Goal: Task Accomplishment & Management: Complete application form

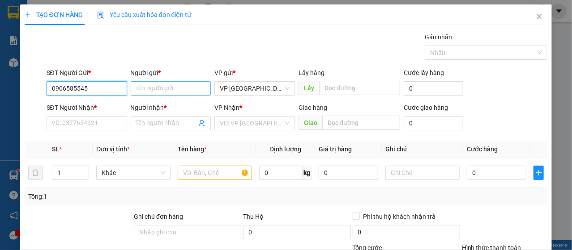
type input "0906585545"
click at [165, 89] on input "Người gửi *" at bounding box center [171, 88] width 80 height 14
type input "d"
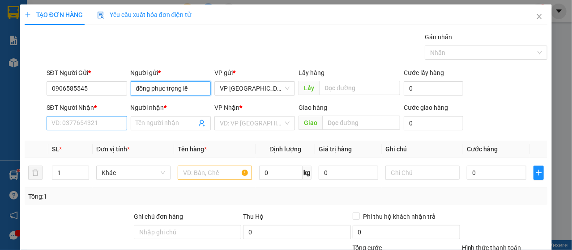
type input "đồng phục trọng lễ"
click at [80, 128] on input "SĐT Người Nhận *" at bounding box center [87, 123] width 80 height 14
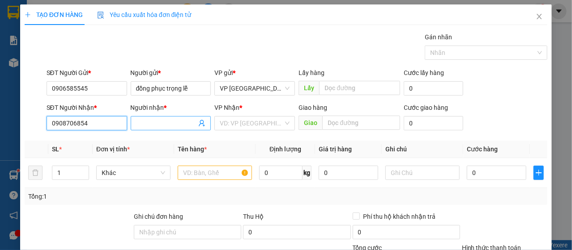
type input "0908706854"
click at [166, 118] on span at bounding box center [171, 123] width 80 height 14
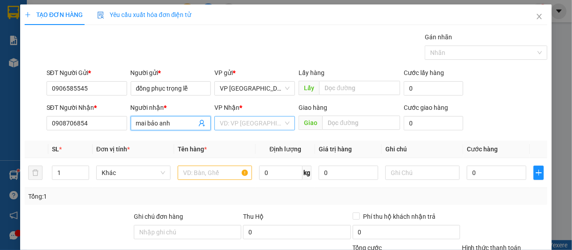
type input "mai bảo anh"
click at [237, 122] on input "search" at bounding box center [252, 123] width 64 height 13
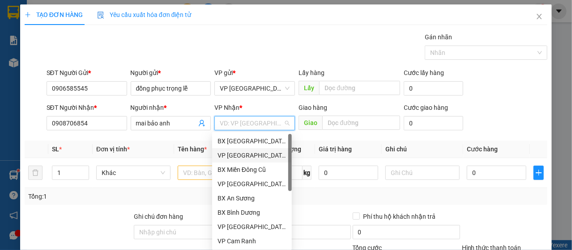
scroll to position [172, 0]
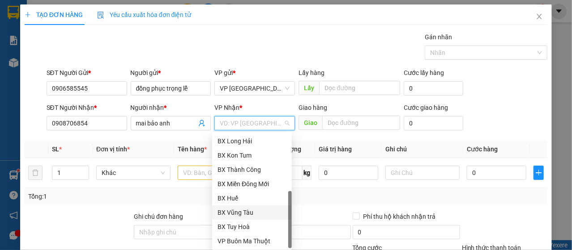
click at [254, 214] on div "BX Vũng Tàu" at bounding box center [251, 213] width 69 height 10
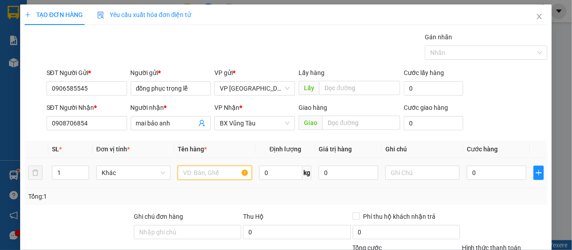
click at [189, 173] on input "text" at bounding box center [215, 173] width 74 height 14
type input "a"
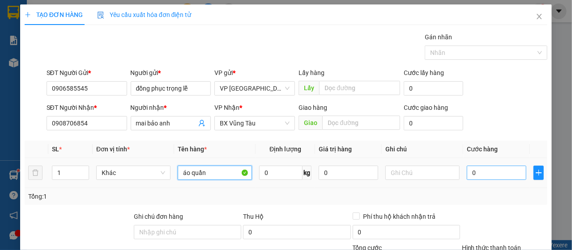
type input "áo quần"
click at [493, 178] on input "0" at bounding box center [495, 173] width 59 height 14
type input "5"
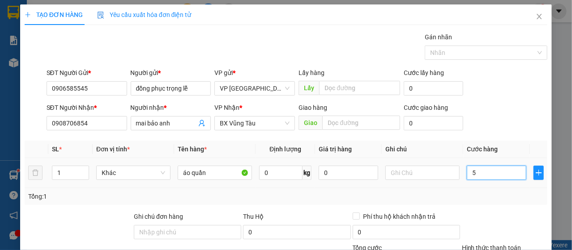
type input "50"
type input "500"
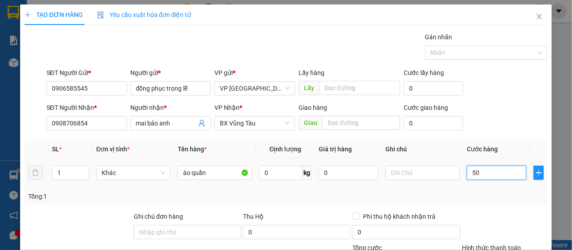
type input "500"
type input "5.000"
type input "50.000"
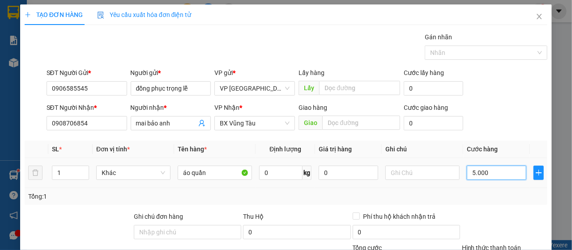
type input "50.000"
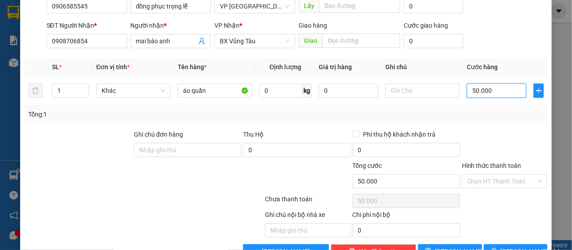
scroll to position [107, 0]
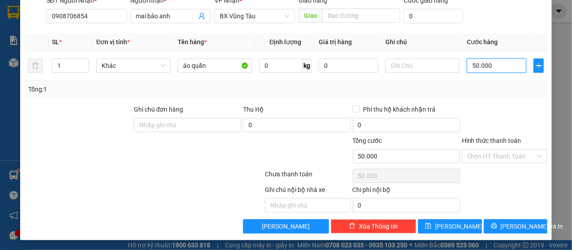
type input "50.000"
click at [503, 140] on label "Hình thức thanh toán" at bounding box center [491, 140] width 59 height 7
click at [503, 150] on input "Hình thức thanh toán" at bounding box center [501, 156] width 68 height 13
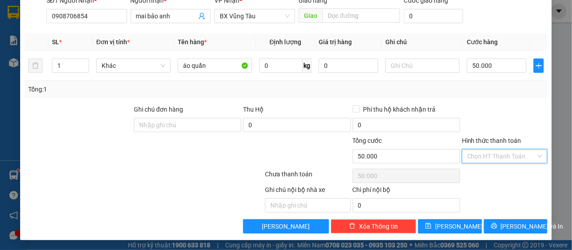
click at [501, 150] on input "Hình thức thanh toán" at bounding box center [501, 156] width 68 height 13
click at [499, 176] on div "Tại văn phòng" at bounding box center [499, 174] width 74 height 10
type input "0"
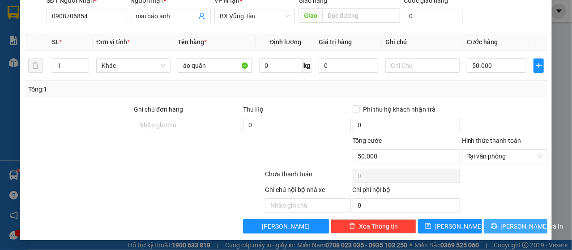
click at [508, 224] on span "[PERSON_NAME] và In" at bounding box center [531, 227] width 63 height 10
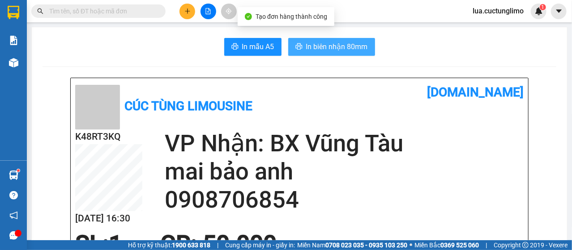
click at [347, 44] on span "In biên nhận 80mm" at bounding box center [337, 46] width 62 height 11
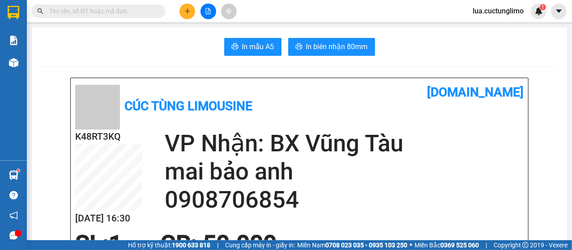
click at [197, 20] on div "Kết quả tìm kiếm ( 0 ) Bộ lọc No Data lua.cuctunglimo 1" at bounding box center [286, 11] width 572 height 22
click at [188, 11] on icon "plus" at bounding box center [187, 11] width 6 height 6
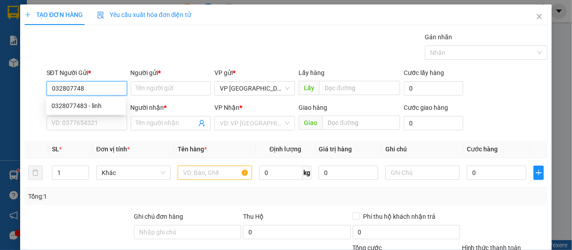
type input "0328077483"
click at [109, 110] on div "0328077483 - linh" at bounding box center [85, 106] width 69 height 10
type input "linh"
type input "0798781033"
type input "SAWA SUSHI"
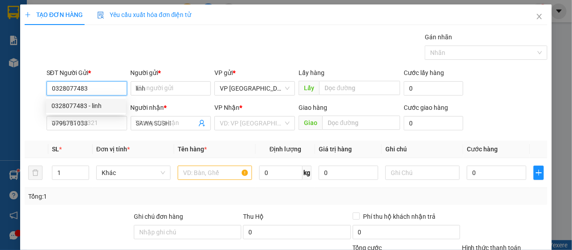
type input "80.000"
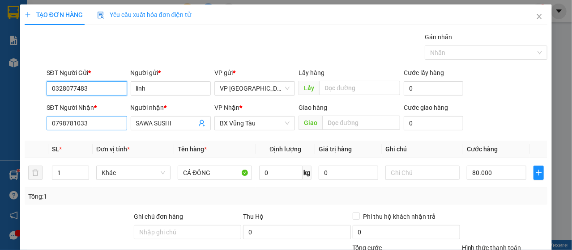
type input "0328077483"
click at [104, 119] on input "0798781033" at bounding box center [87, 123] width 80 height 14
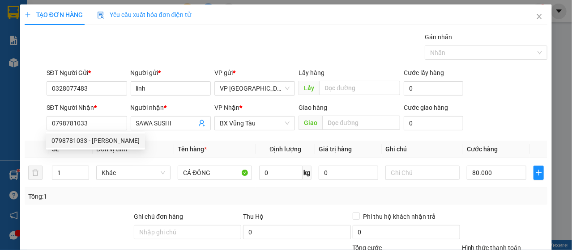
click at [474, 116] on div "SĐT Người Nhận * 0798781033 Người nhận * SAWA SUSHI VP Nhận * BX Vũng Tàu Giao …" at bounding box center [297, 118] width 504 height 31
drag, startPoint x: 510, startPoint y: 148, endPoint x: 511, endPoint y: 166, distance: 18.8
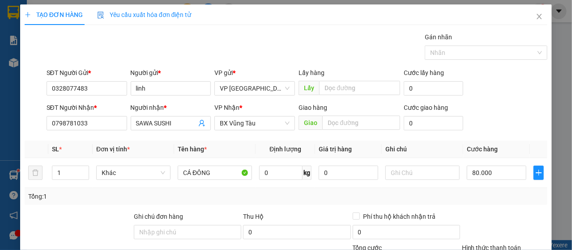
click at [506, 217] on div "Transit Pickup Surcharge Ids Transit Deliver Surcharge Ids Transit Deliver Surc…" at bounding box center [286, 186] width 523 height 309
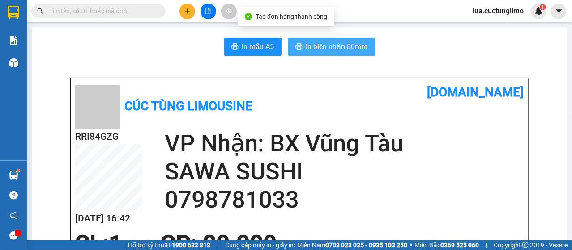
click at [323, 49] on span "In biên nhận 80mm" at bounding box center [337, 46] width 62 height 11
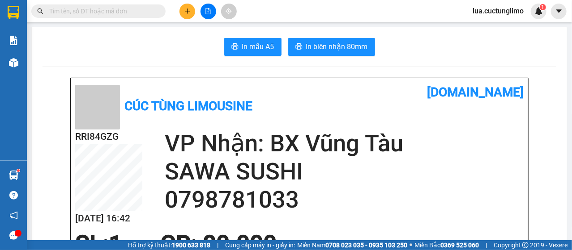
click at [189, 13] on icon "plus" at bounding box center [187, 11] width 6 height 6
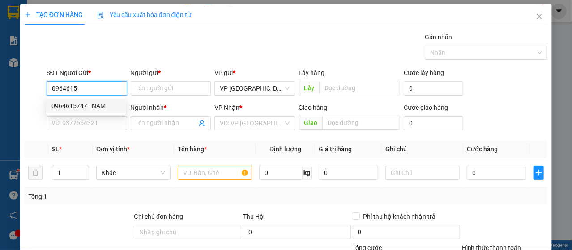
click at [103, 106] on div "0964615747 - NAM" at bounding box center [85, 106] width 69 height 10
type input "0964615747"
type input "NAM"
type input "0905100898"
type input "THU"
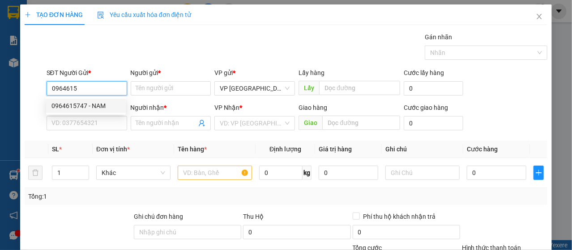
type input "0979686190"
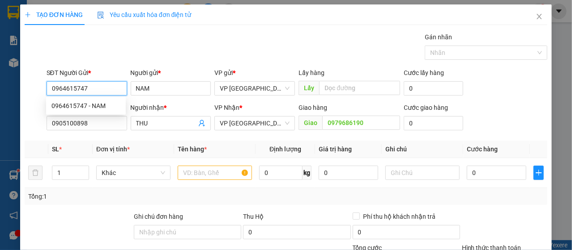
type input "30.000"
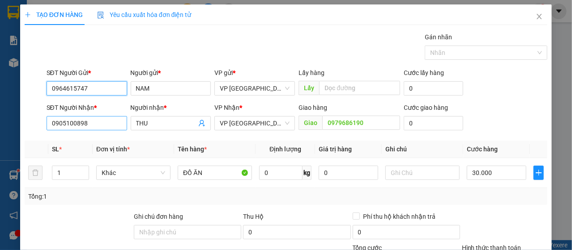
type input "0964615747"
click at [98, 123] on input "0905100898" at bounding box center [87, 123] width 80 height 14
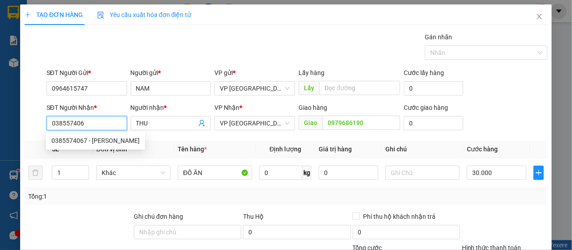
type input "0385574067"
click at [71, 140] on div "0385574067 - hương" at bounding box center [95, 141] width 88 height 10
type input "hương"
type input "40.000"
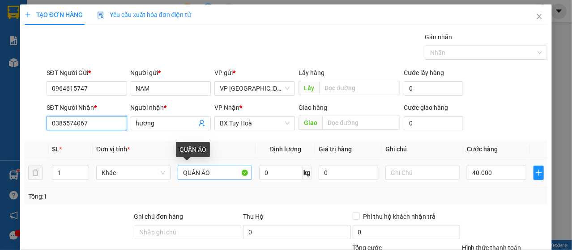
type input "0385574067"
click at [223, 178] on input "QUẦN ÁO" at bounding box center [215, 173] width 74 height 14
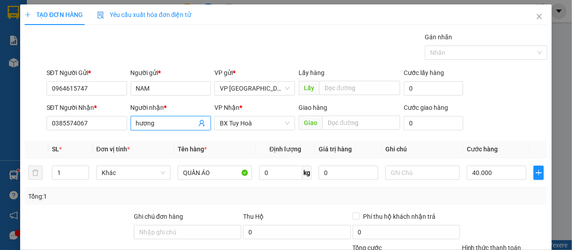
click at [178, 126] on input "hương" at bounding box center [166, 124] width 61 height 10
type input "chú hương"
click at [216, 175] on input "QUẦN ÁO" at bounding box center [215, 173] width 74 height 14
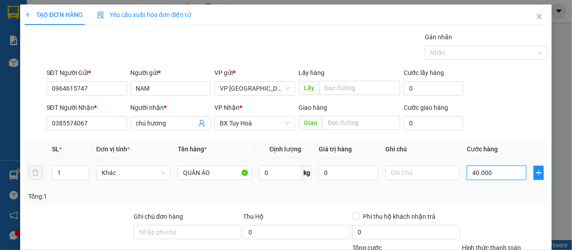
click at [496, 177] on input "40.000" at bounding box center [495, 173] width 59 height 14
drag, startPoint x: 504, startPoint y: 160, endPoint x: 506, endPoint y: 165, distance: 5.2
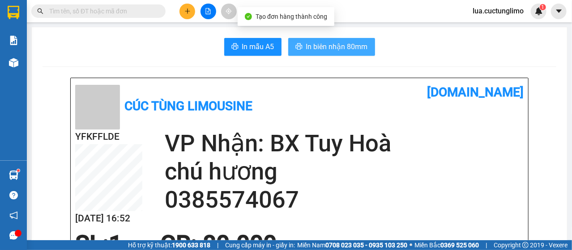
click at [329, 51] on span "In biên nhận 80mm" at bounding box center [337, 46] width 62 height 11
click at [330, 45] on span "In biên nhận 80mm" at bounding box center [337, 46] width 62 height 11
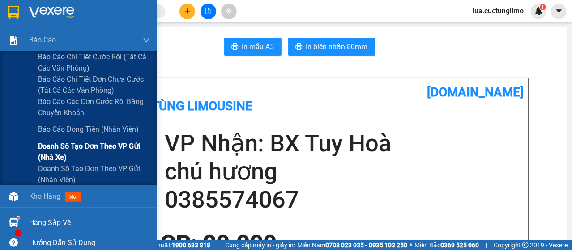
click at [95, 149] on span "Doanh số tạo đơn theo VP gửi (nhà xe)" at bounding box center [94, 152] width 112 height 22
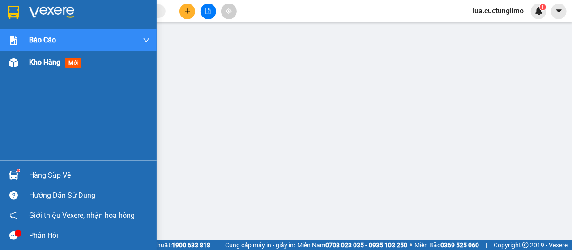
click at [34, 59] on span "Kho hàng" at bounding box center [44, 62] width 31 height 8
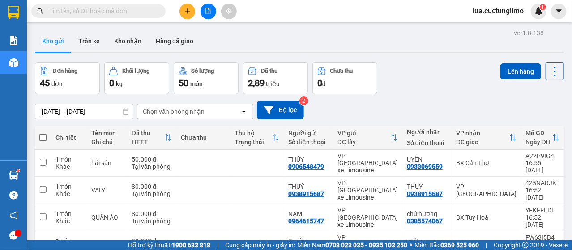
click at [486, 15] on span "lua.cuctunglimo" at bounding box center [497, 10] width 65 height 11
click at [497, 30] on span "Đăng xuất" at bounding box center [501, 28] width 47 height 10
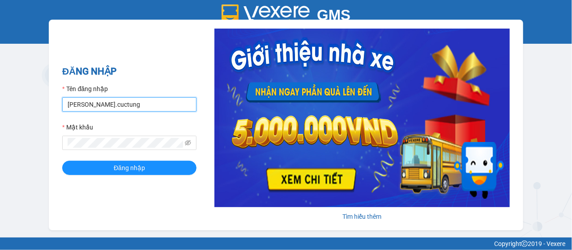
click at [88, 105] on input "[PERSON_NAME].cuctung" at bounding box center [129, 104] width 134 height 14
type input "lua.cuctunglimo"
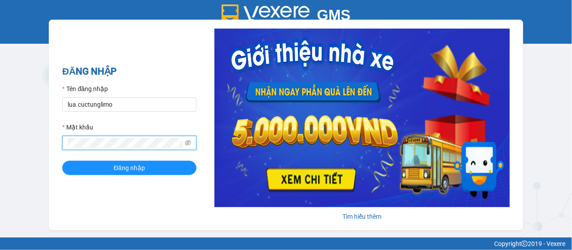
click at [62, 161] on button "Đăng nhập" at bounding box center [129, 168] width 134 height 14
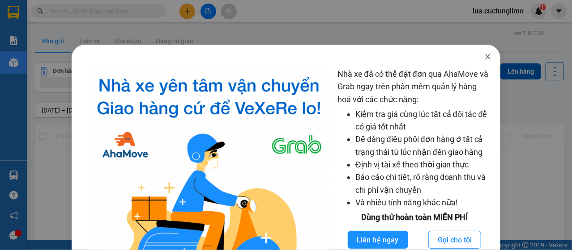
click at [485, 55] on icon "close" at bounding box center [487, 56] width 7 height 7
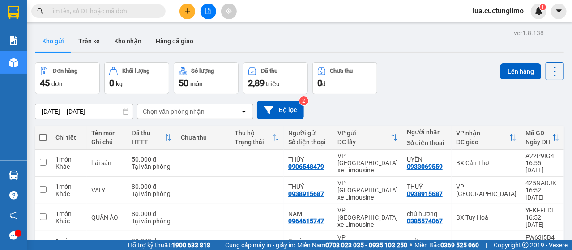
click at [501, 9] on span "lua.cuctunglimo" at bounding box center [497, 10] width 65 height 11
click at [488, 31] on span "Đăng xuất" at bounding box center [501, 28] width 47 height 10
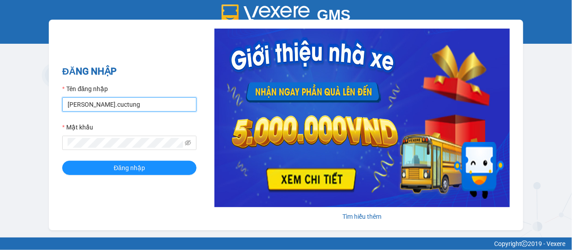
click at [123, 102] on input "[PERSON_NAME].cuctung" at bounding box center [129, 104] width 134 height 14
click at [80, 108] on input "hanh.cuctunglimo" at bounding box center [129, 104] width 134 height 14
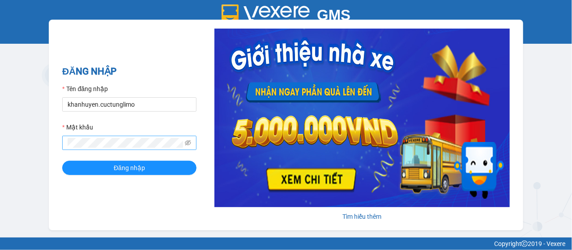
type input "khanhuyen.cuctunglimo"
click at [62, 161] on button "Đăng nhập" at bounding box center [129, 168] width 134 height 14
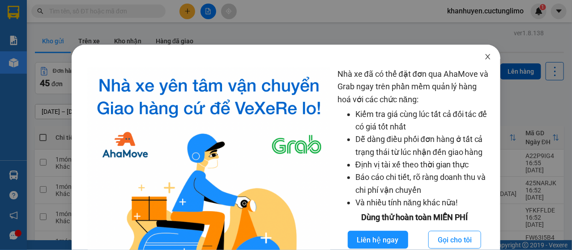
click at [486, 61] on span "Close" at bounding box center [487, 57] width 25 height 25
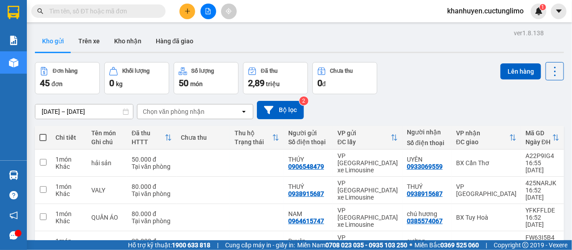
click at [192, 13] on button at bounding box center [187, 12] width 16 height 16
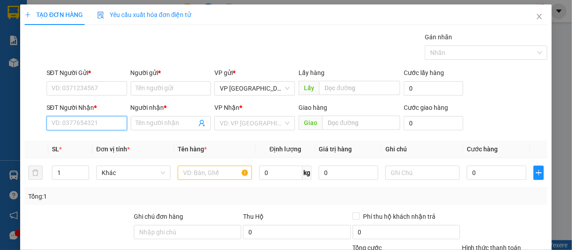
click at [102, 122] on input "SĐT Người Nhận *" at bounding box center [87, 123] width 80 height 14
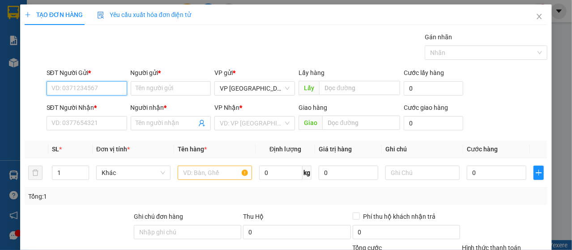
click at [103, 89] on input "SĐT Người Gửi *" at bounding box center [87, 88] width 80 height 14
type input "0902598408"
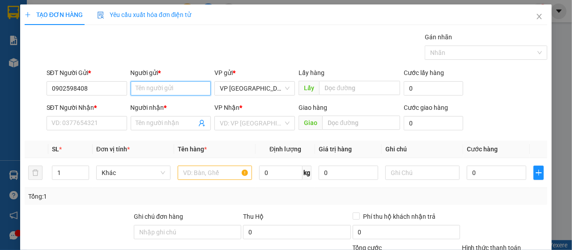
click at [139, 88] on input "Người gửi *" at bounding box center [171, 88] width 80 height 14
type input "nhi"
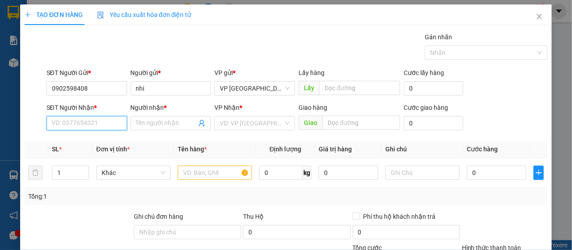
click at [105, 127] on input "SĐT Người Nhận *" at bounding box center [87, 123] width 80 height 14
type input "0978444490"
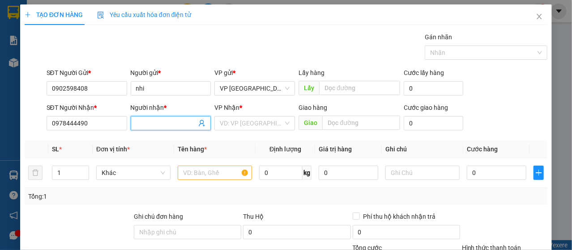
click at [177, 121] on input "Người nhận *" at bounding box center [166, 124] width 61 height 10
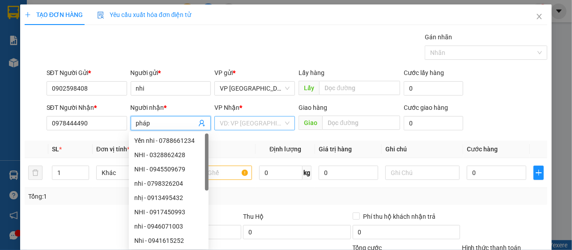
click at [216, 127] on div "VD: VP [GEOGRAPHIC_DATA]" at bounding box center [254, 123] width 80 height 14
type input "pháp"
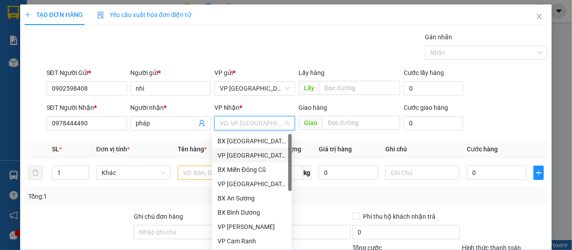
click at [251, 153] on div "VP [GEOGRAPHIC_DATA]" at bounding box center [251, 156] width 69 height 10
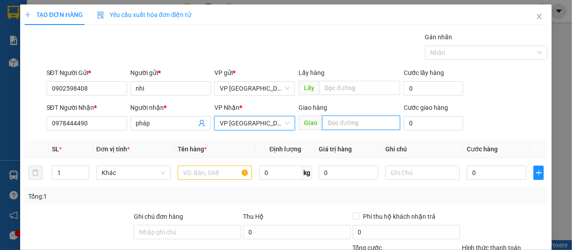
click at [322, 120] on input "text" at bounding box center [361, 123] width 78 height 14
type input "3"
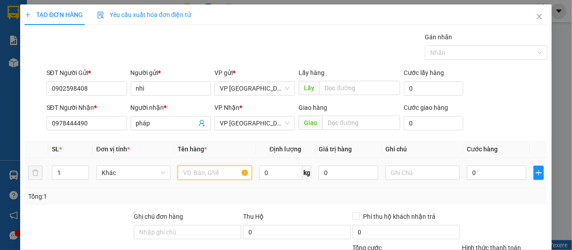
click at [192, 175] on input "text" at bounding box center [215, 173] width 74 height 14
type input "d"
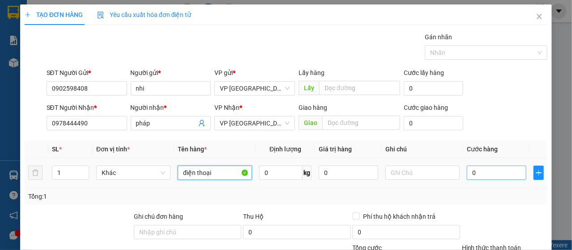
type input "điện thoại"
click at [466, 171] on input "0" at bounding box center [495, 173] width 59 height 14
type input "3"
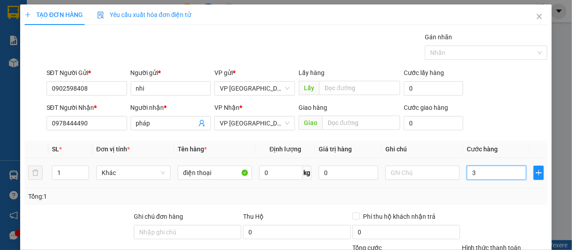
type input "30"
type input "300"
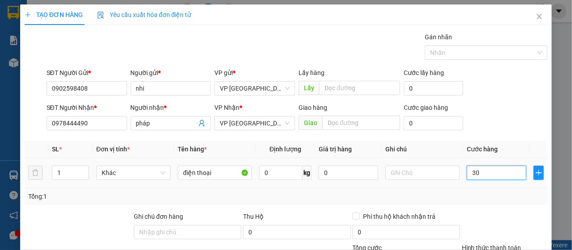
type input "300"
type input "3.000"
type input "30.000"
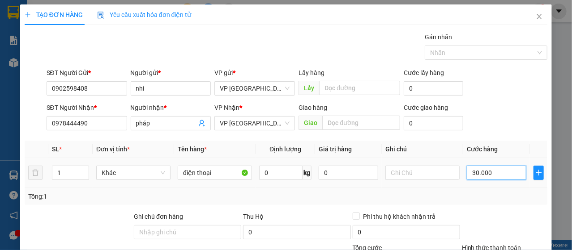
type input "30.000"
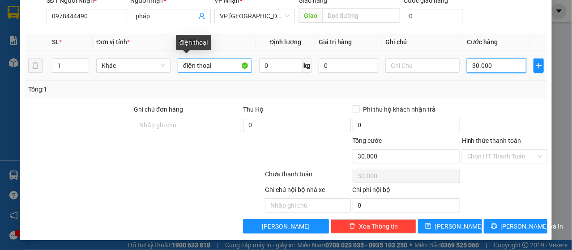
type input "30.000"
drag, startPoint x: 218, startPoint y: 65, endPoint x: 193, endPoint y: 68, distance: 25.3
click at [193, 68] on input "điện thoại" at bounding box center [215, 66] width 74 height 14
type input "đ"
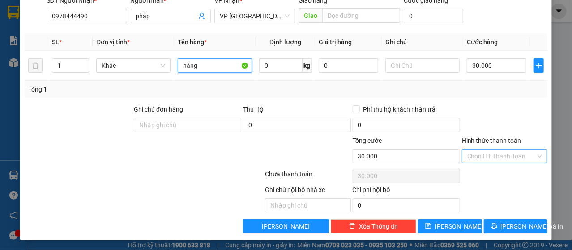
type input "hàng"
click at [477, 152] on input "Hình thức thanh toán" at bounding box center [501, 156] width 68 height 13
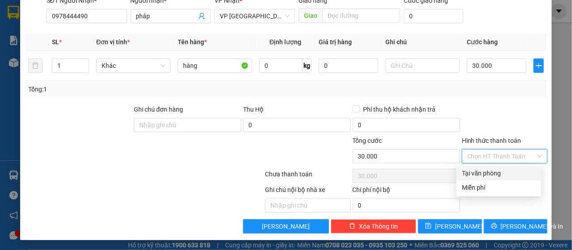
click at [495, 172] on div "Tại văn phòng" at bounding box center [499, 174] width 74 height 10
type input "0"
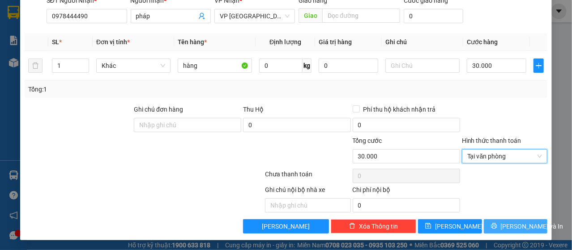
click at [511, 223] on span "[PERSON_NAME] và In" at bounding box center [531, 227] width 63 height 10
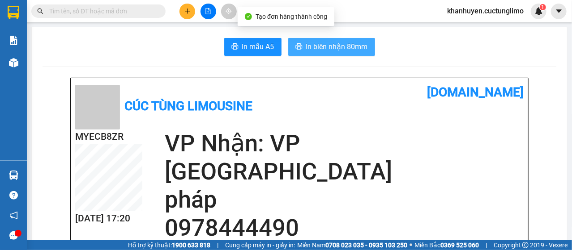
click at [308, 38] on button "In biên nhận 80mm" at bounding box center [331, 47] width 87 height 18
